Goal: Information Seeking & Learning: Learn about a topic

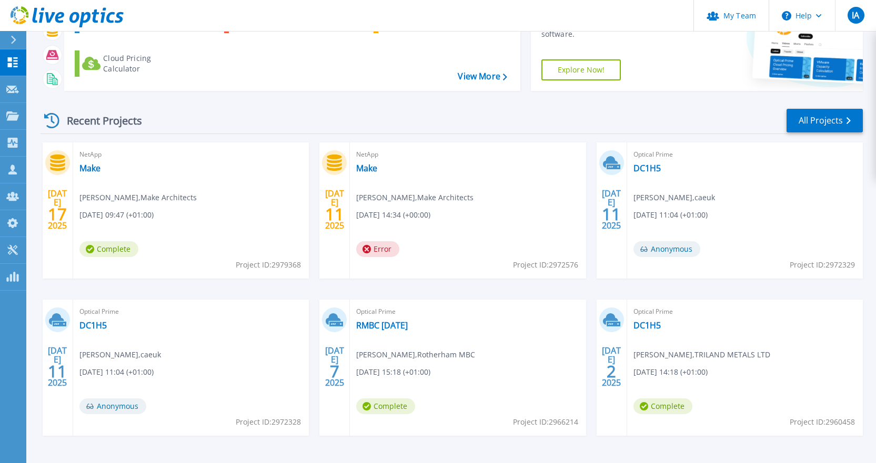
scroll to position [105, 0]
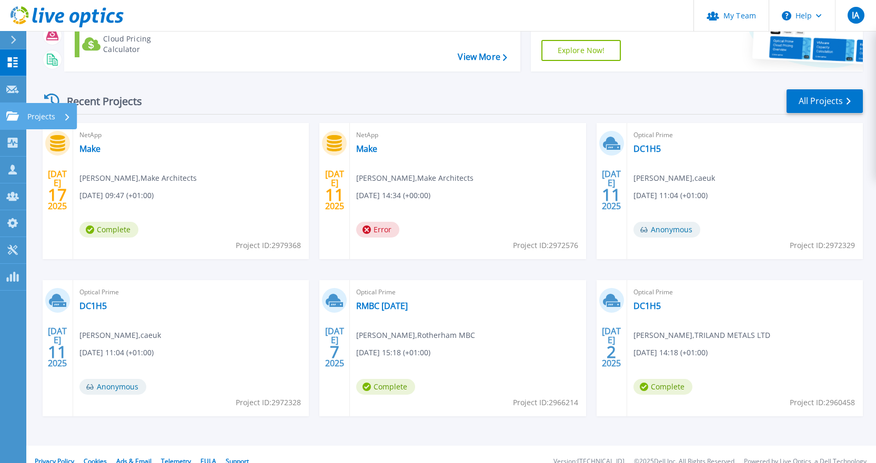
click at [12, 111] on icon at bounding box center [12, 115] width 13 height 9
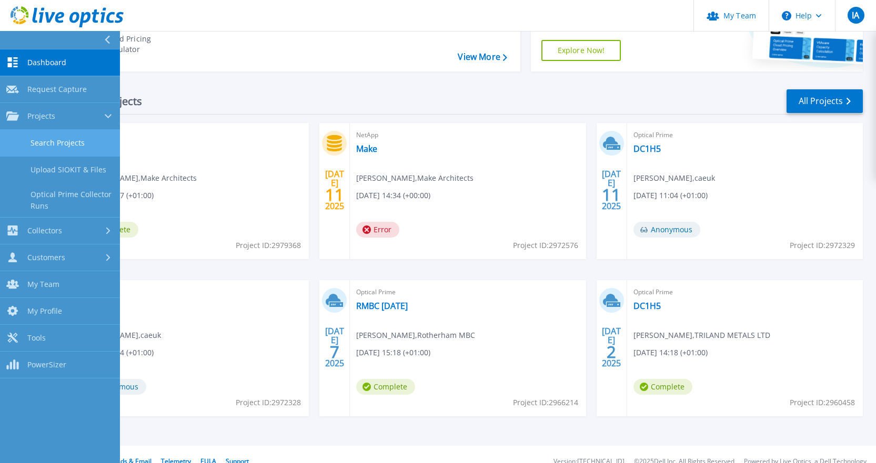
click at [57, 143] on link "Search Projects" at bounding box center [60, 143] width 120 height 27
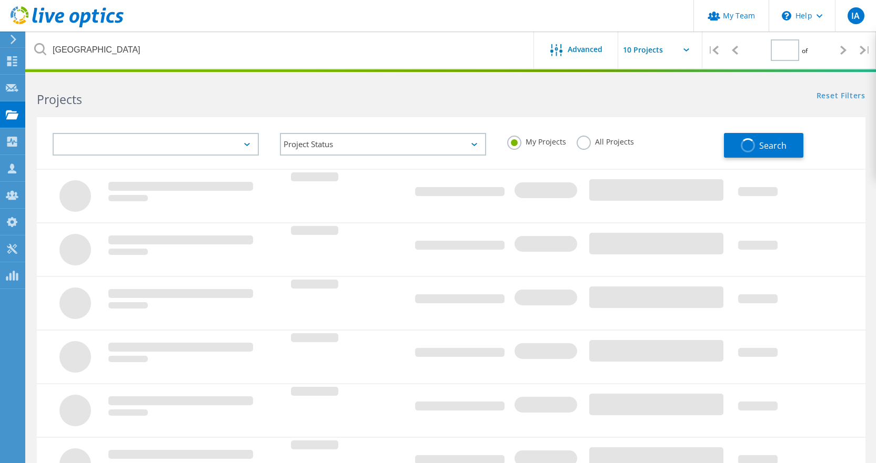
type input "1"
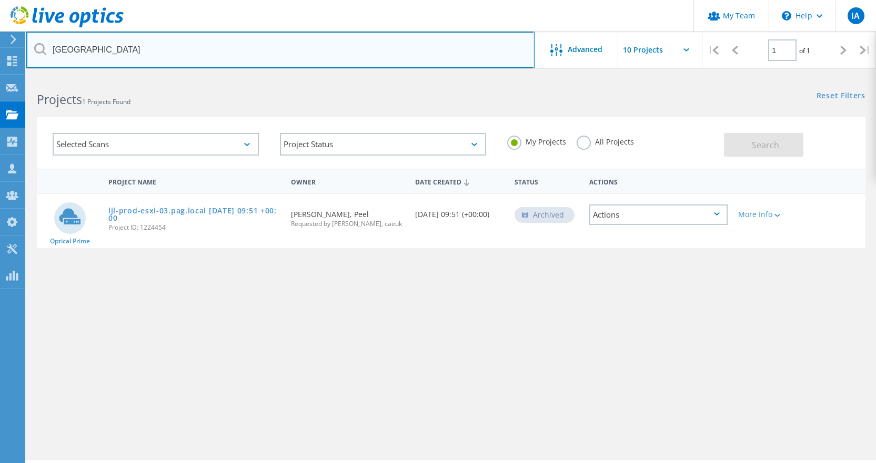
click at [150, 57] on input "[GEOGRAPHIC_DATA]" at bounding box center [280, 50] width 508 height 37
click at [150, 57] on input "Liverpool" at bounding box center [280, 50] width 508 height 37
type input "h"
type input "BHF"
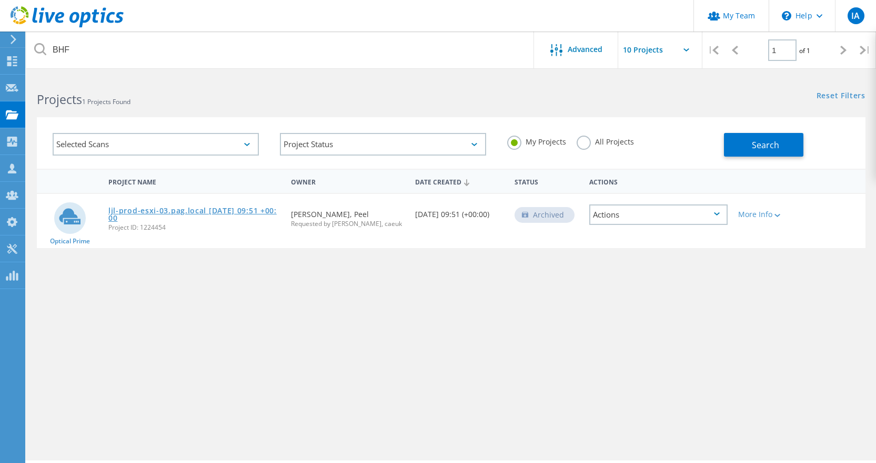
click at [166, 209] on link "ljl-prod-esxi-03.pag.local [DATE] 09:51 +00:00" at bounding box center [194, 214] width 172 height 15
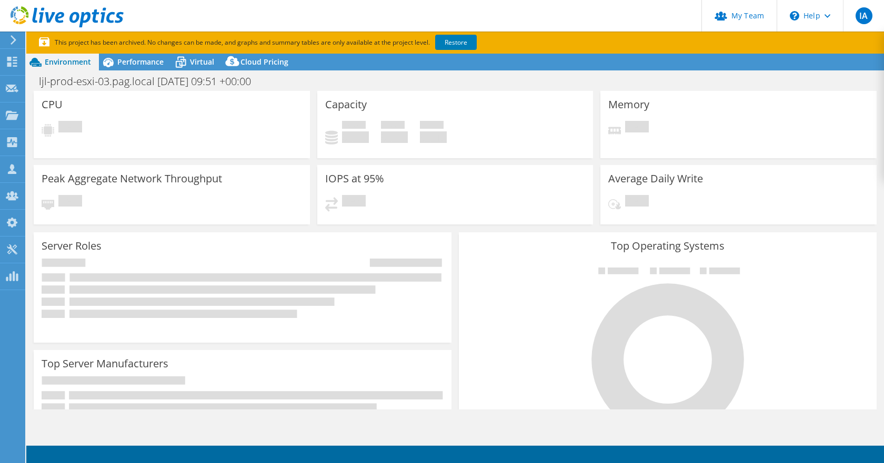
select select "USD"
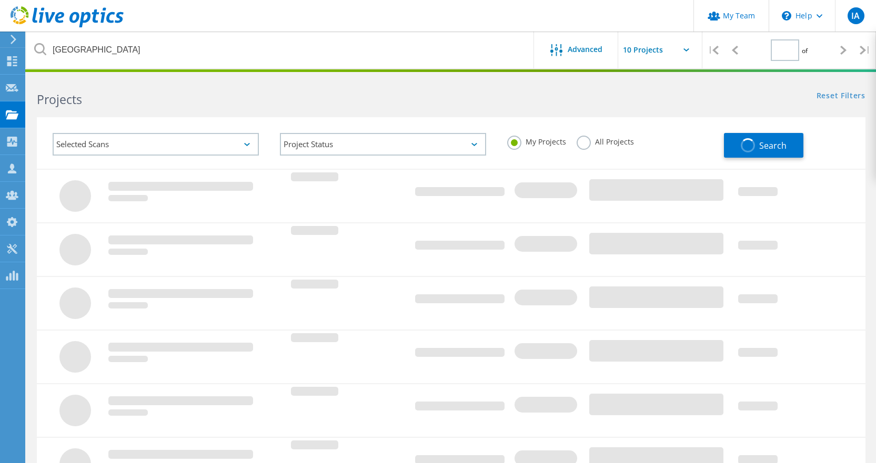
type input "1"
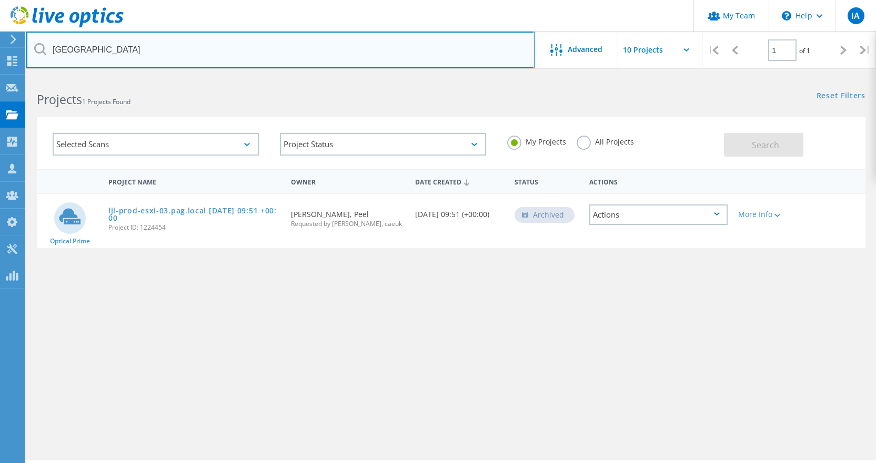
click at [96, 51] on input "Liverpool" at bounding box center [280, 50] width 508 height 37
type input "bhf"
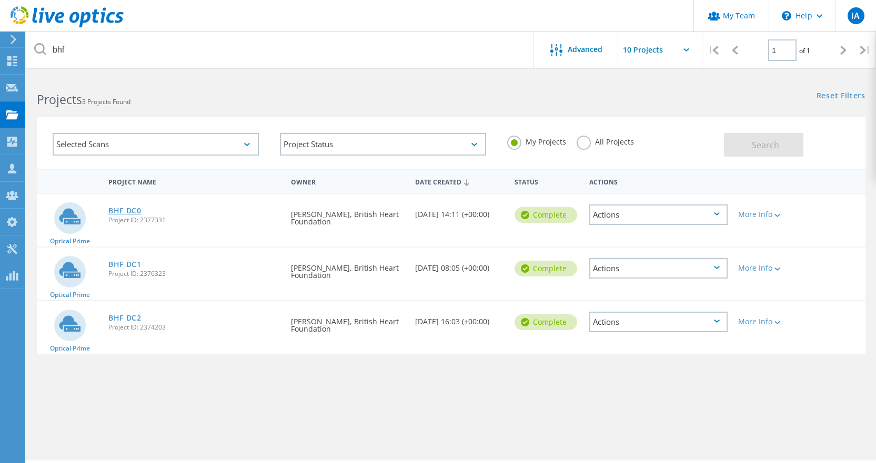
click at [133, 210] on link "BHF DC0" at bounding box center [124, 210] width 33 height 7
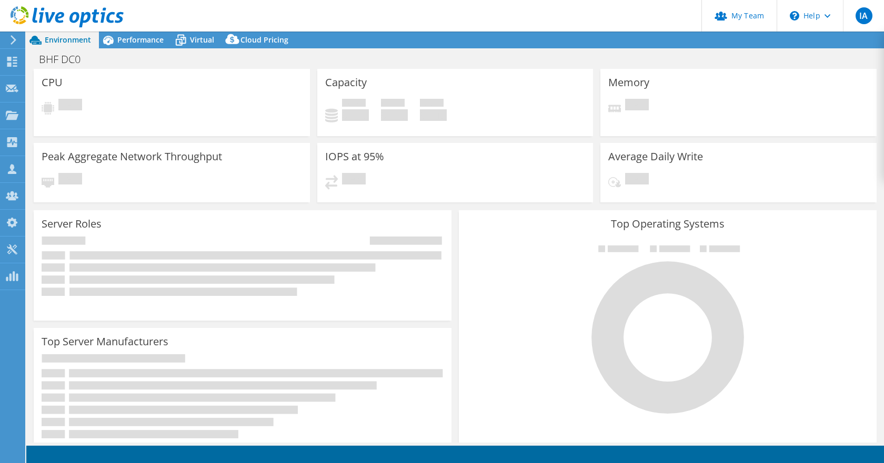
select select "EULondon"
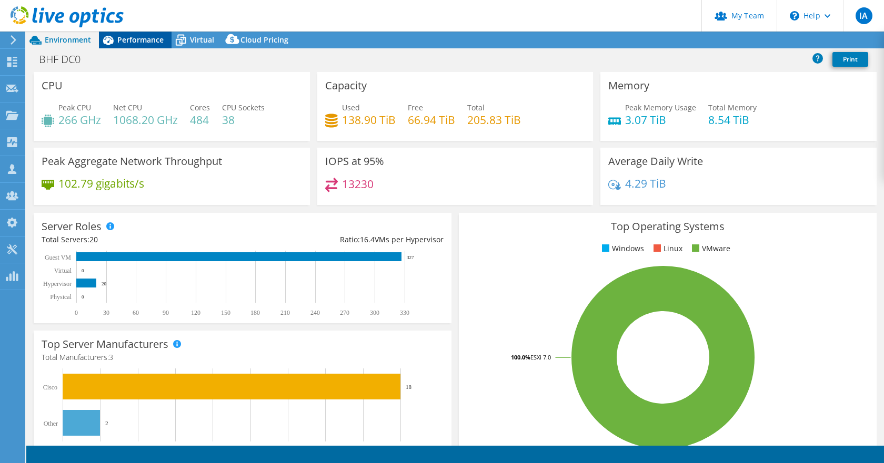
click at [140, 40] on span "Performance" at bounding box center [140, 40] width 46 height 10
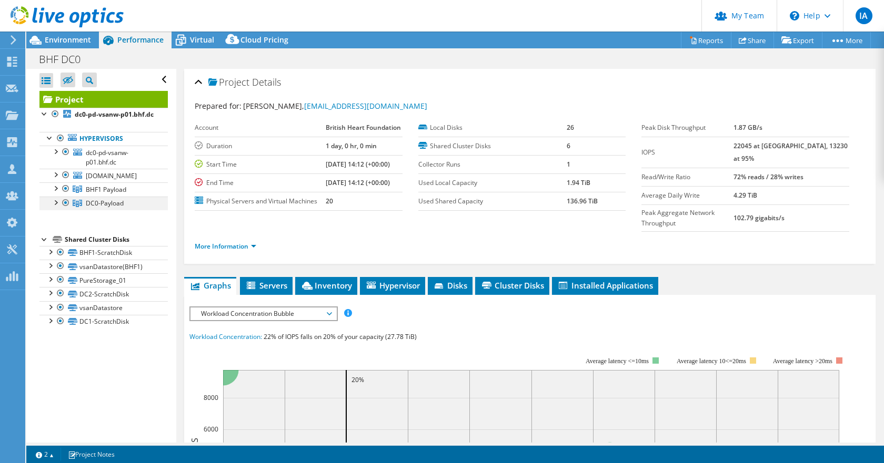
click at [56, 207] on div at bounding box center [55, 202] width 11 height 11
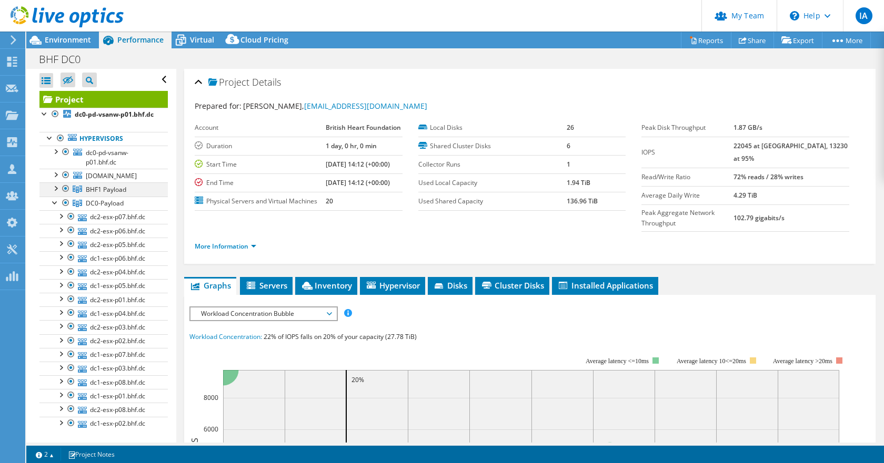
click at [53, 193] on div at bounding box center [55, 187] width 11 height 11
click at [57, 179] on div at bounding box center [55, 174] width 11 height 11
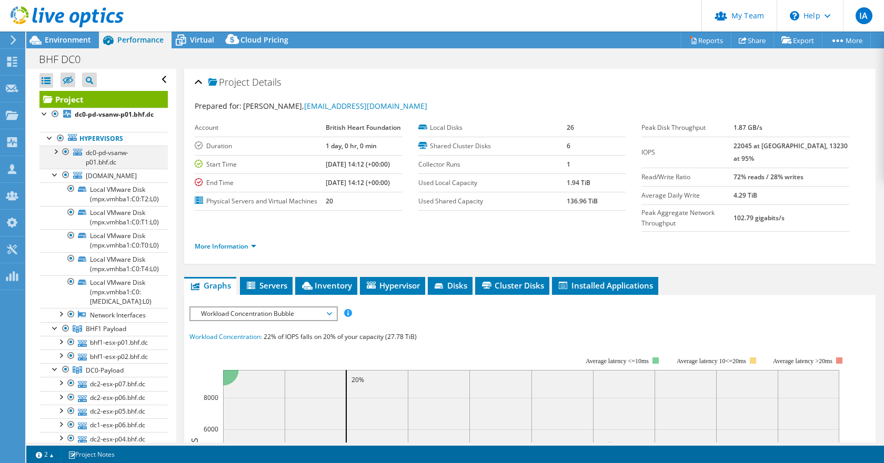
click at [55, 156] on div at bounding box center [55, 151] width 11 height 11
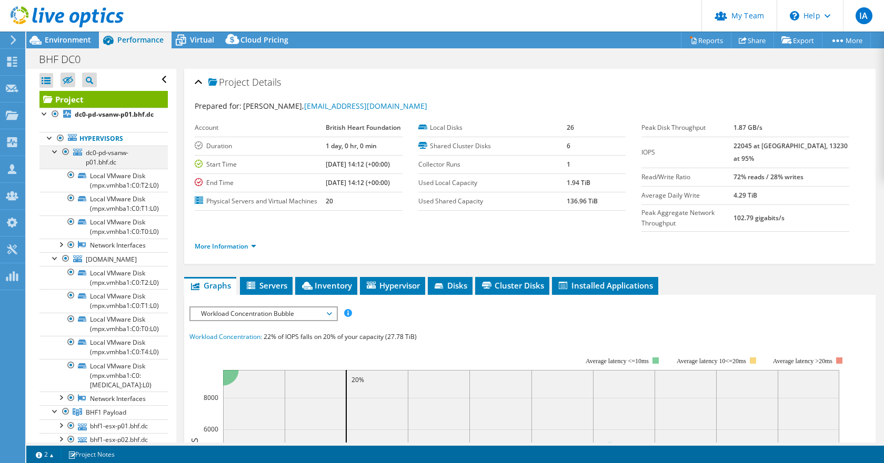
click at [55, 156] on div at bounding box center [55, 151] width 11 height 11
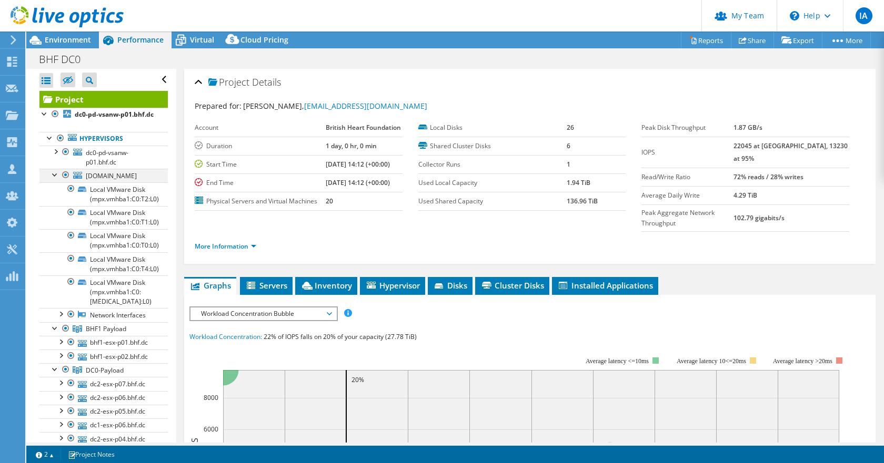
click at [56, 179] on div at bounding box center [55, 174] width 11 height 11
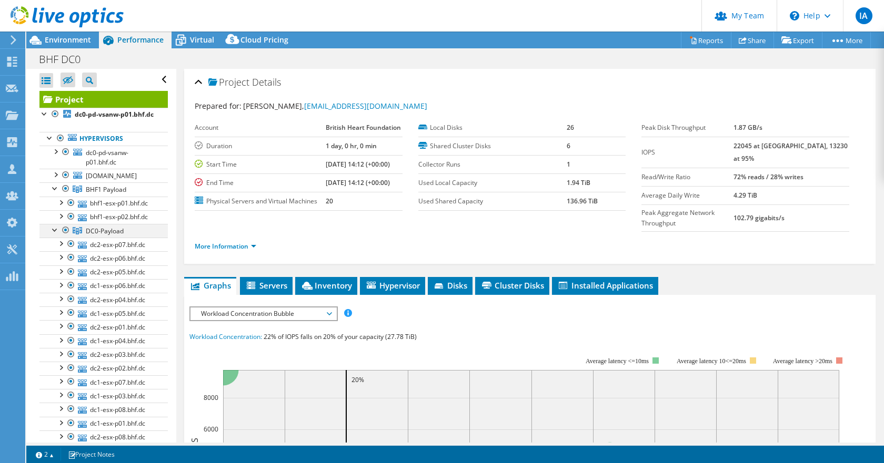
click at [53, 235] on div at bounding box center [55, 229] width 11 height 11
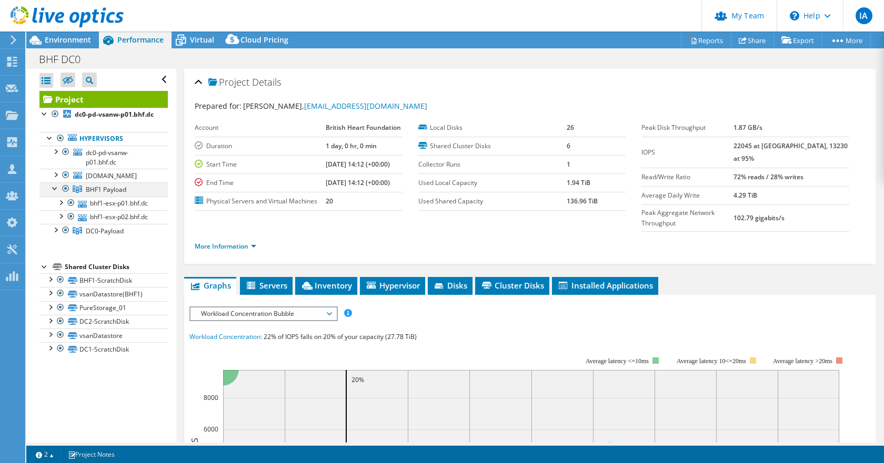
click at [53, 193] on div at bounding box center [55, 187] width 11 height 11
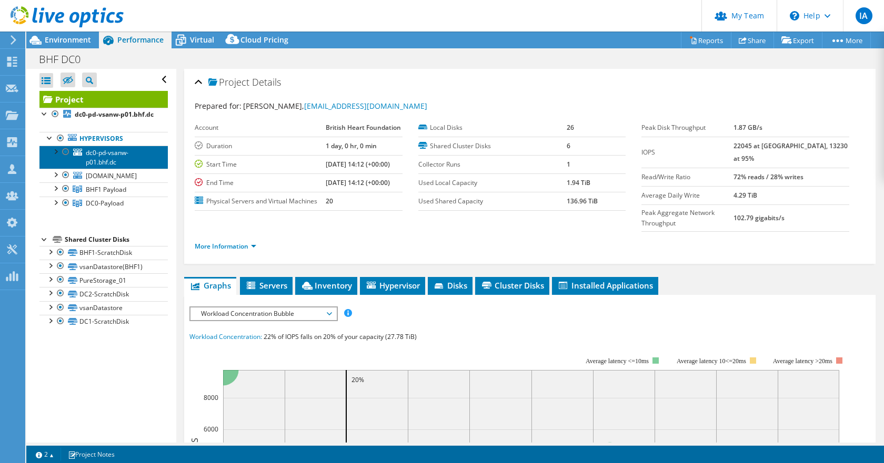
click at [116, 163] on span "dc0-pd-vsanw-p01.bhf.dc" at bounding box center [107, 157] width 43 height 18
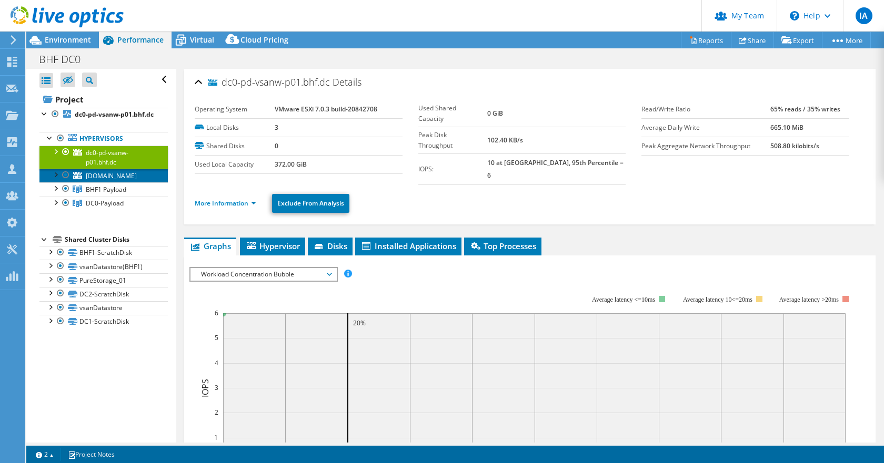
click at [107, 180] on span "bhf1-pd-vsanw-01.bhf.ads" at bounding box center [111, 175] width 51 height 9
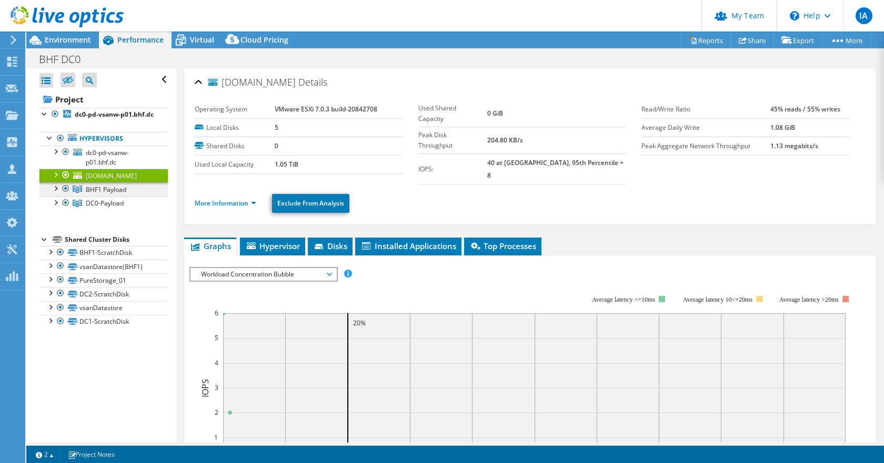
click at [97, 194] on span "BHF1 Payload" at bounding box center [106, 189] width 40 height 9
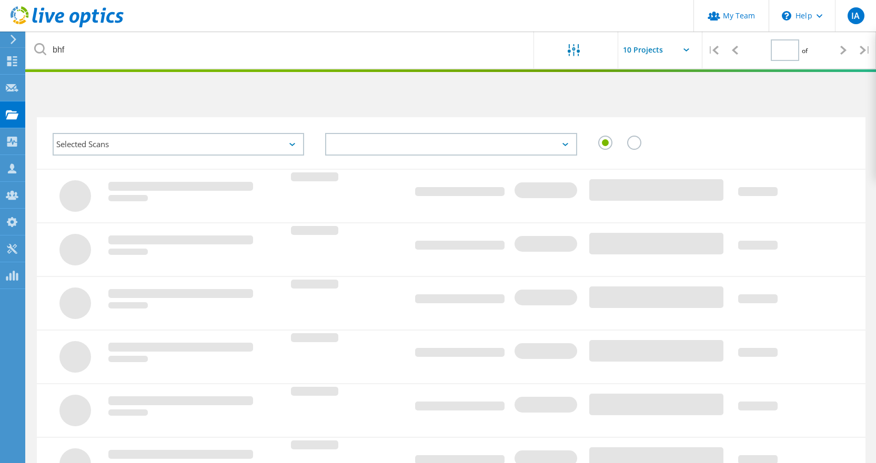
type input "1"
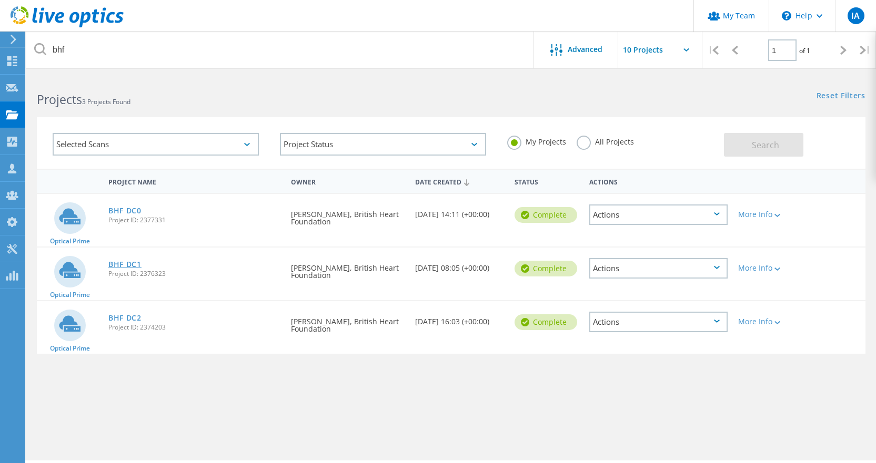
click at [124, 266] on link "BHF DC1" at bounding box center [124, 264] width 33 height 7
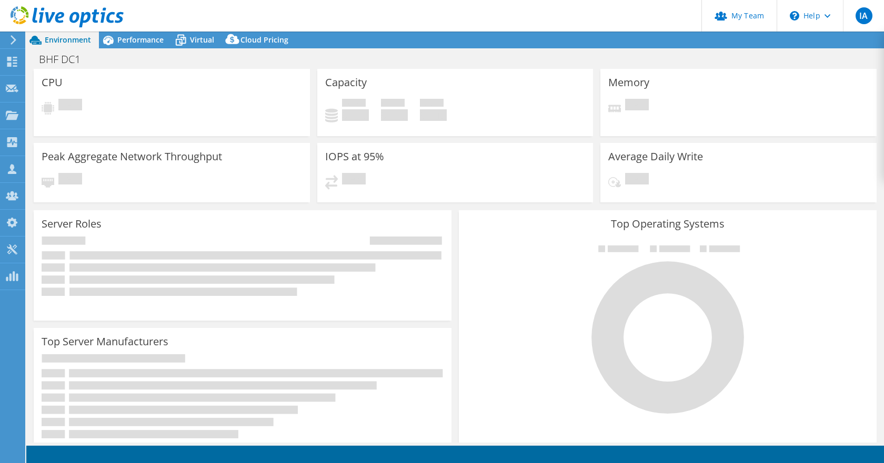
select select "USEast"
select select "USD"
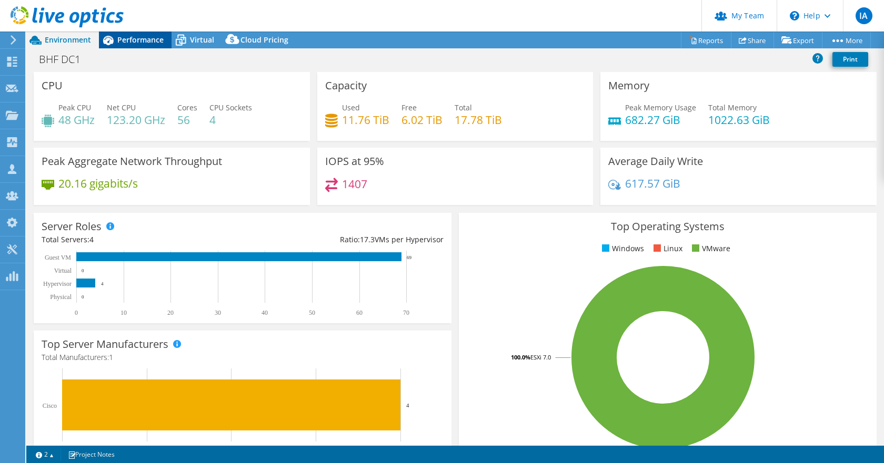
click at [127, 38] on span "Performance" at bounding box center [140, 40] width 46 height 10
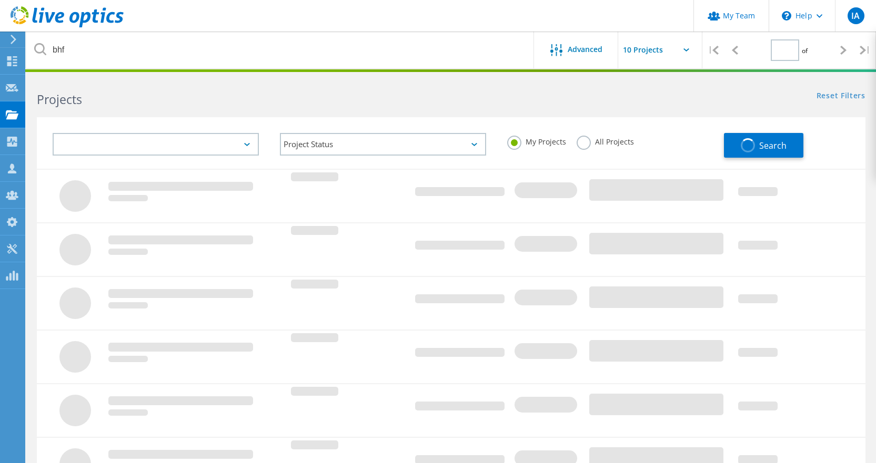
type input "1"
